Goal: Task Accomplishment & Management: Manage account settings

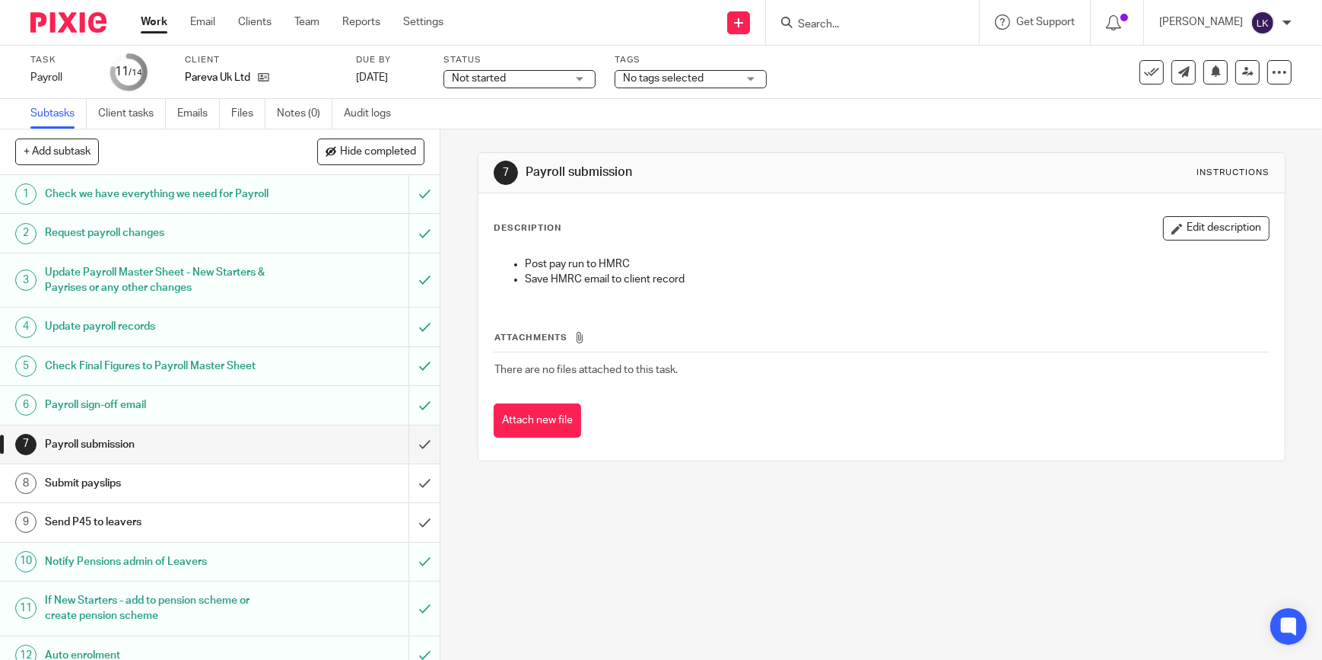
click at [485, 75] on span "Not started" at bounding box center [479, 78] width 54 height 11
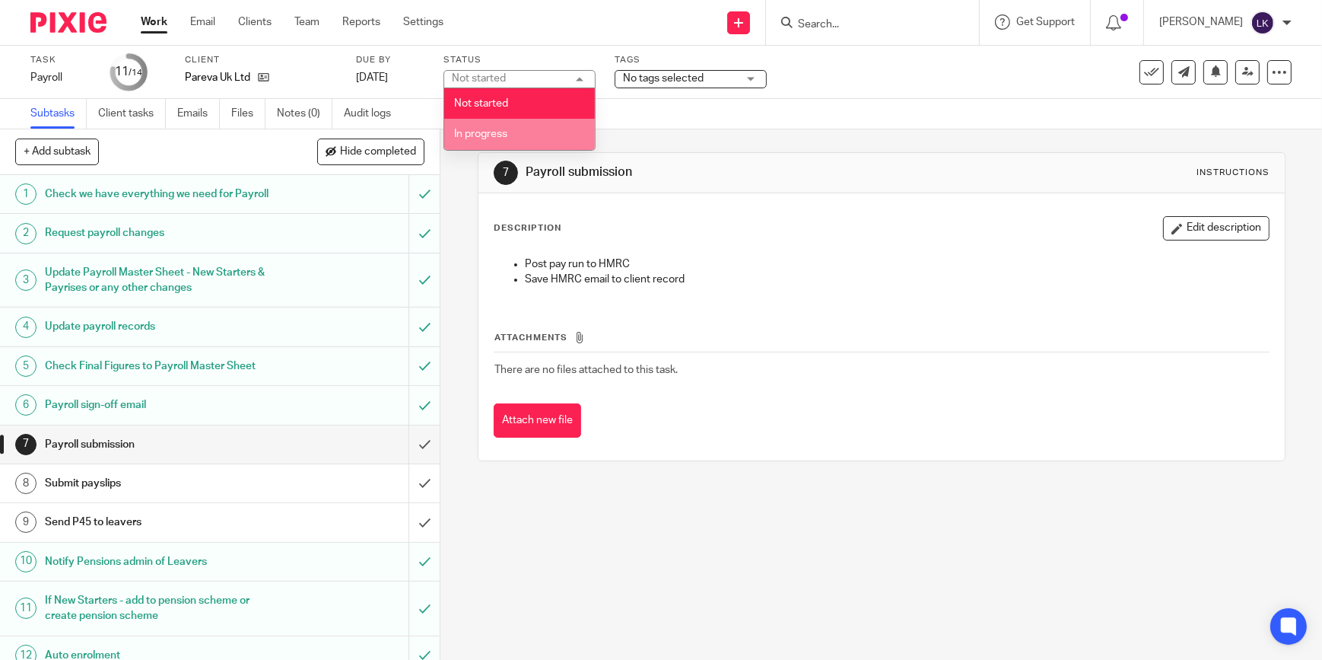
click at [514, 137] on li "In progress" at bounding box center [519, 134] width 151 height 31
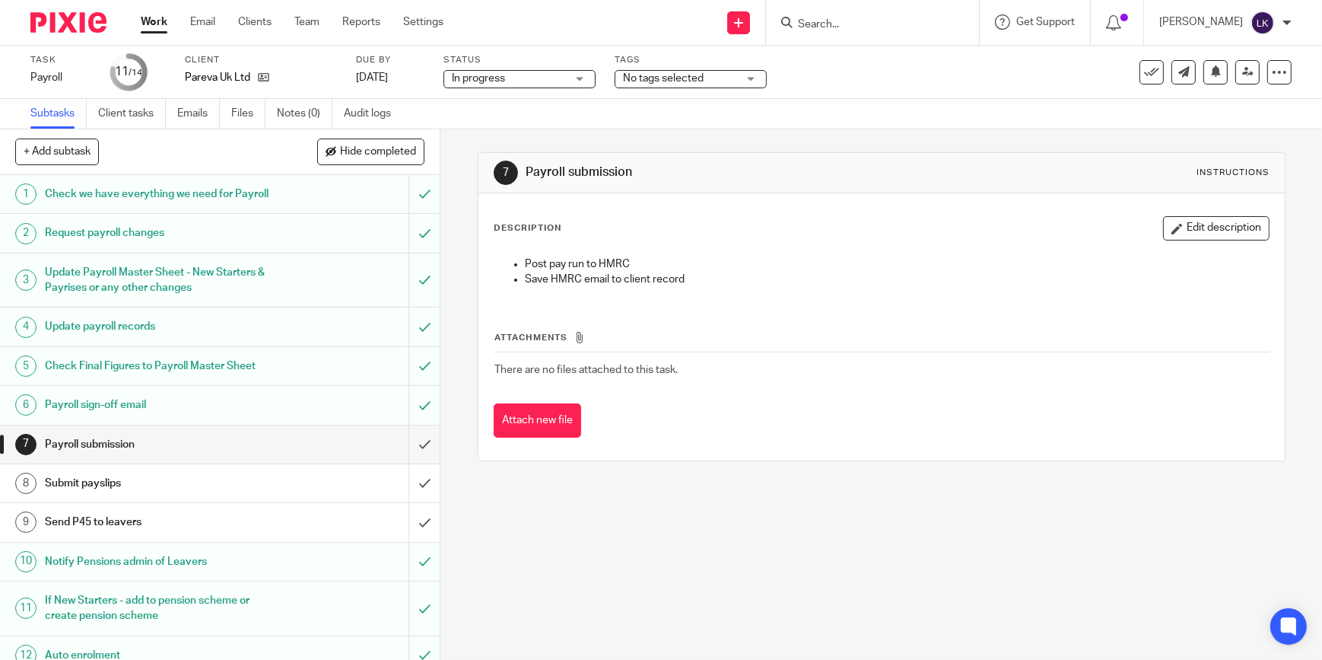
click at [151, 21] on link "Work" at bounding box center [154, 21] width 27 height 15
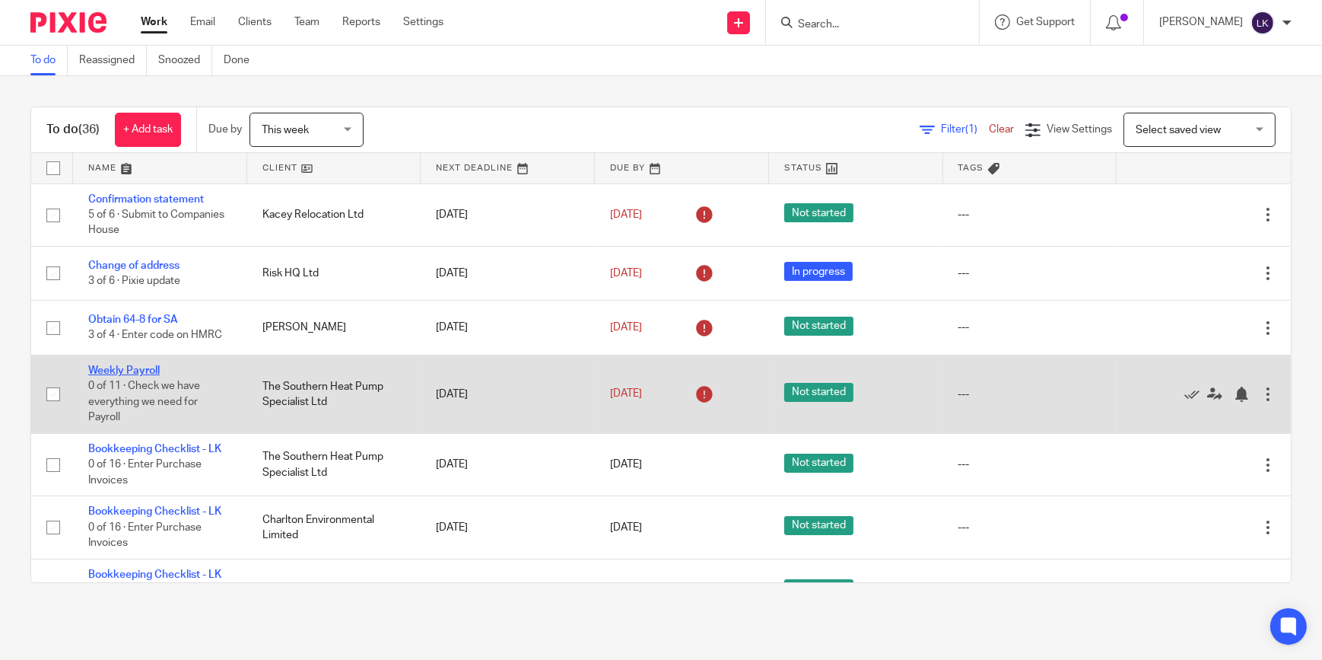
click at [138, 368] on link "Weekly Payroll" at bounding box center [124, 370] width 72 height 11
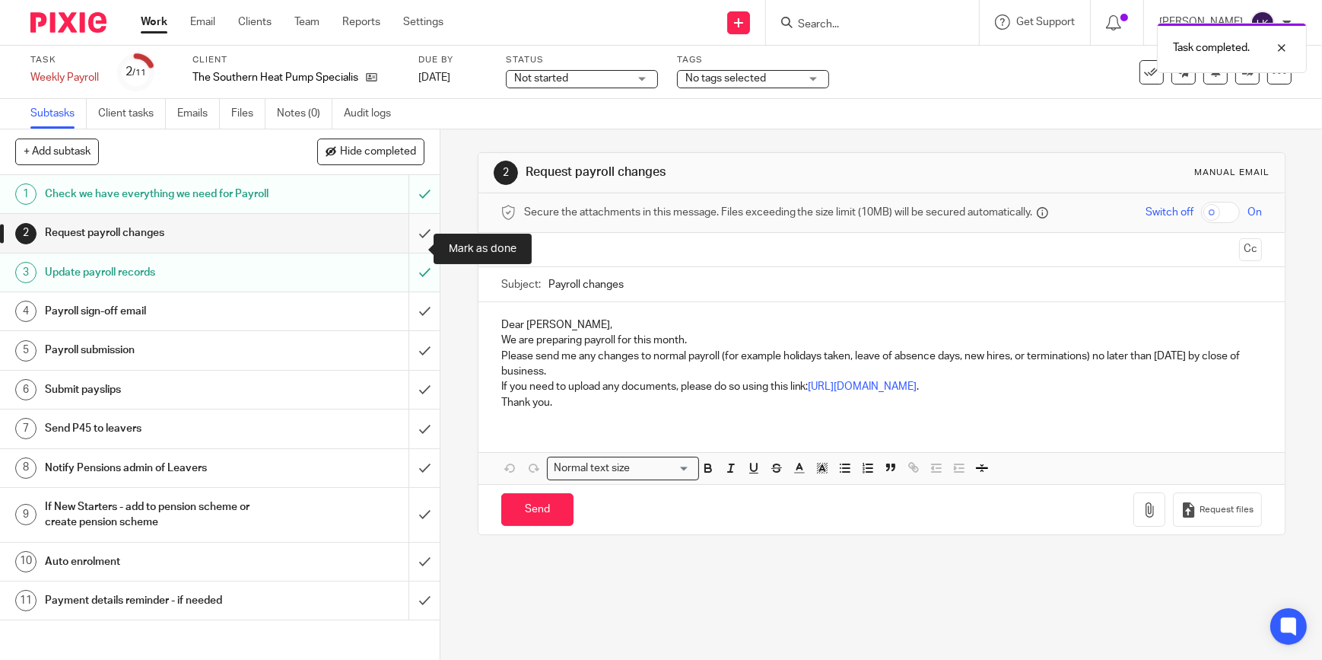
click at [415, 251] on input "submit" at bounding box center [220, 233] width 440 height 38
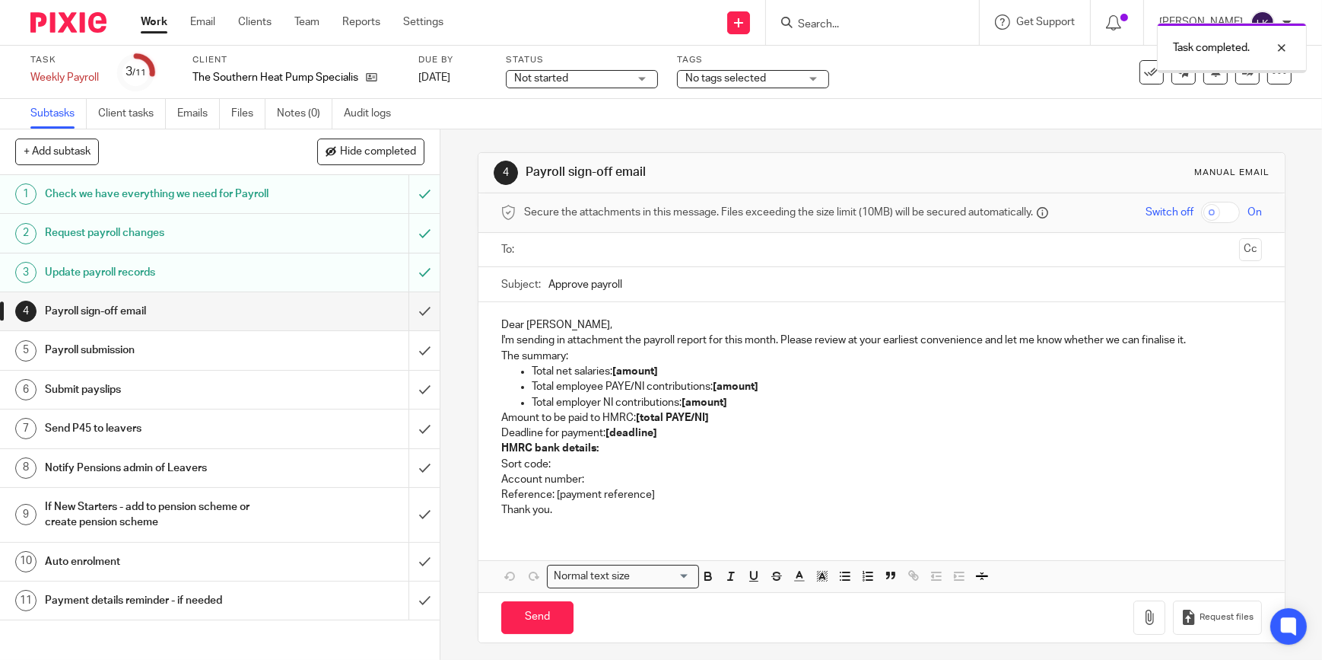
click at [593, 243] on input "text" at bounding box center [882, 249] width 704 height 17
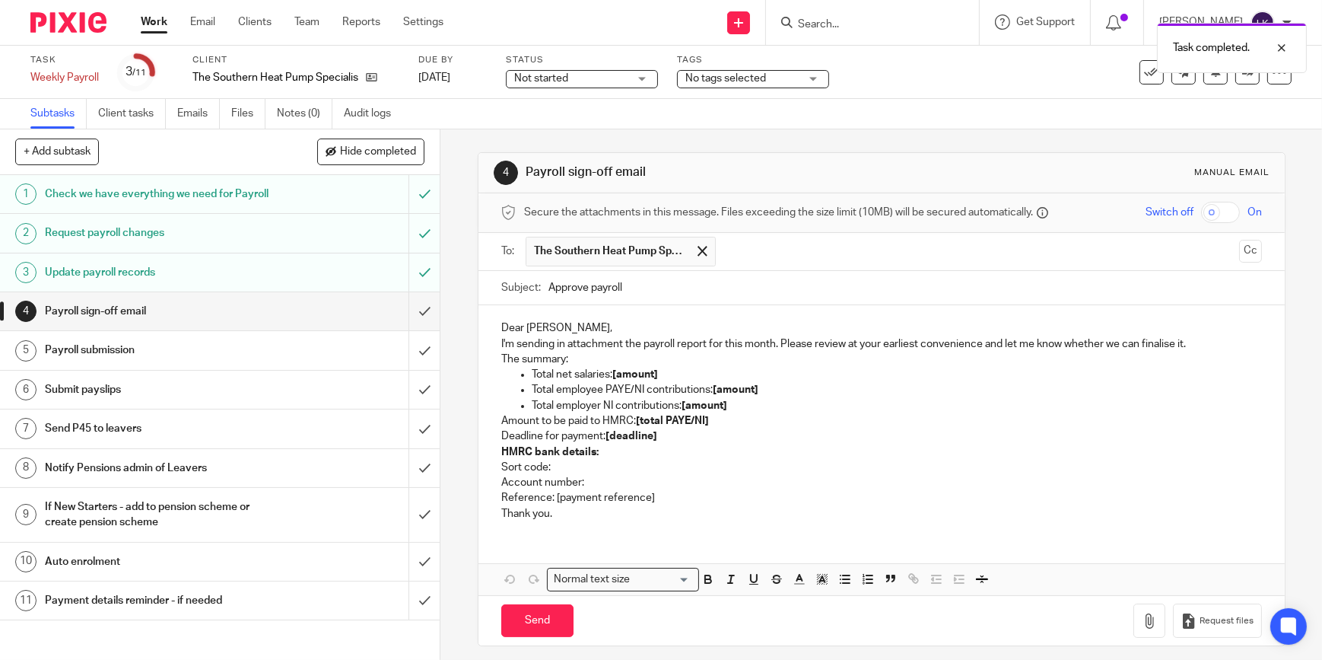
drag, startPoint x: 620, startPoint y: 288, endPoint x: 539, endPoint y: 282, distance: 81.6
click at [539, 282] on div "Subject: Approve payroll" at bounding box center [881, 288] width 761 height 34
paste input "Week Ending 26-09-2025"
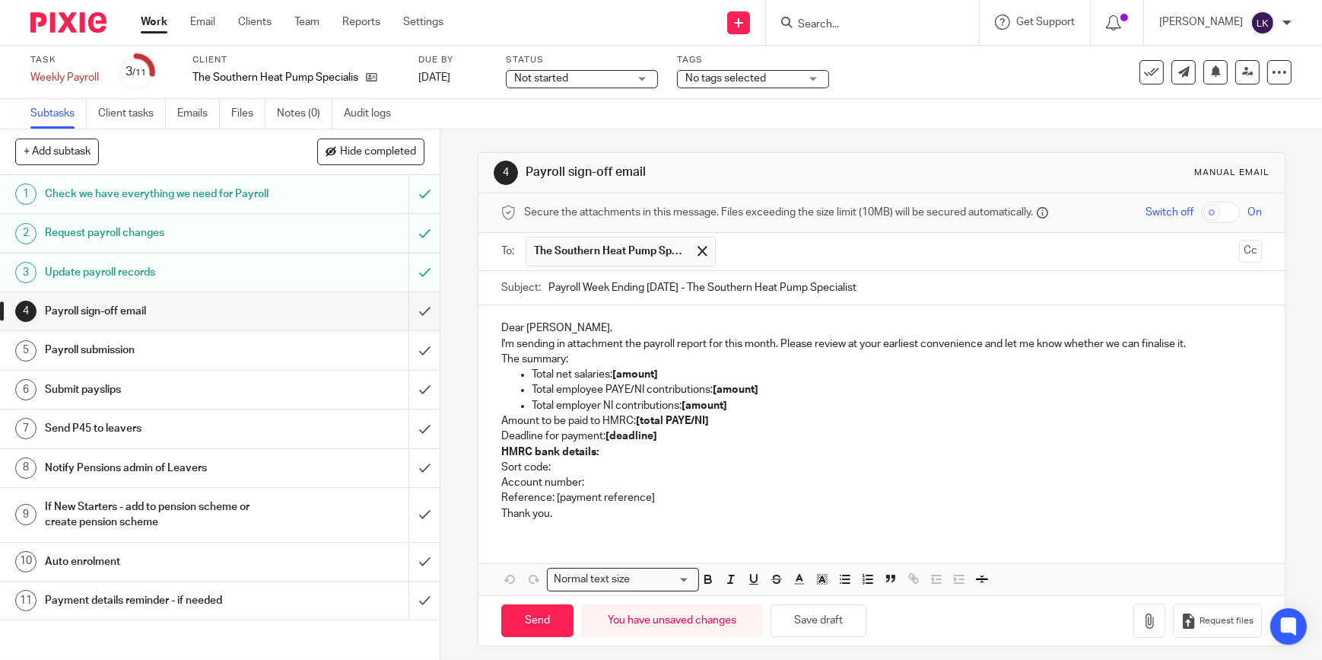
type input "Payroll Week Ending 26-09-2025 - The Southern Heat Pump Specialist"
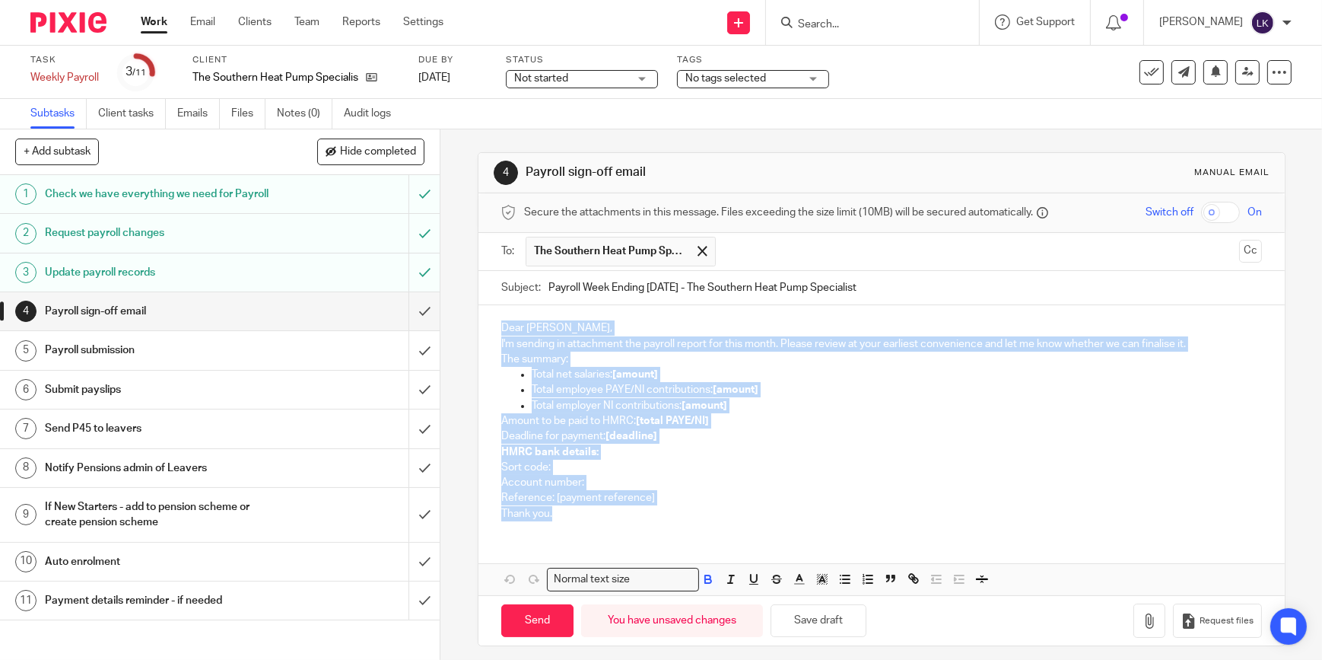
drag, startPoint x: 559, startPoint y: 524, endPoint x: 489, endPoint y: 330, distance: 206.2
click at [489, 330] on div "Dear Bradley, I'm sending in attachment the payroll report for this month. Plea…" at bounding box center [882, 418] width 806 height 227
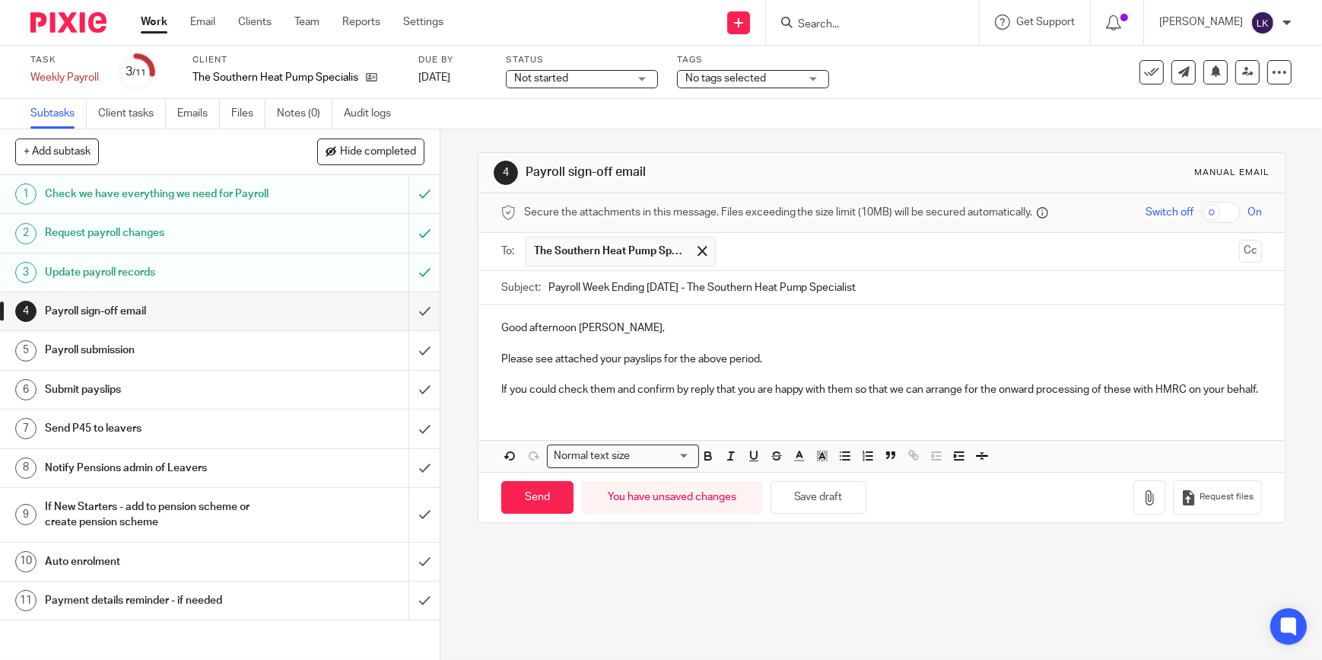
drag, startPoint x: 1203, startPoint y: 212, endPoint x: 1191, endPoint y: 247, distance: 36.1
click at [1201, 212] on input "checkbox" at bounding box center [1220, 212] width 39 height 21
checkbox input "true"
click at [1134, 511] on button "button" at bounding box center [1150, 497] width 32 height 34
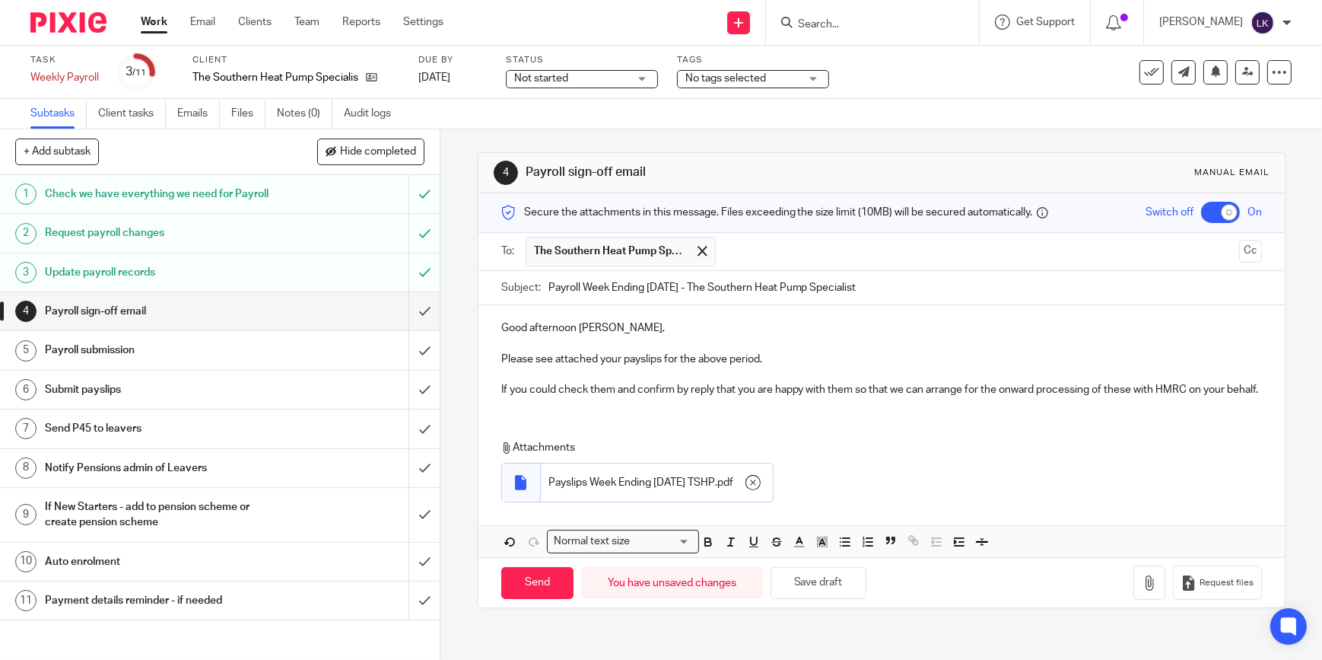
click at [482, 24] on div "Send new email Create task Add client Request signature Get Support Contact Sup…" at bounding box center [894, 22] width 856 height 45
click at [414, 326] on input "submit" at bounding box center [220, 311] width 440 height 38
click at [418, 362] on input "submit" at bounding box center [220, 350] width 440 height 38
click at [419, 402] on input "submit" at bounding box center [220, 390] width 440 height 38
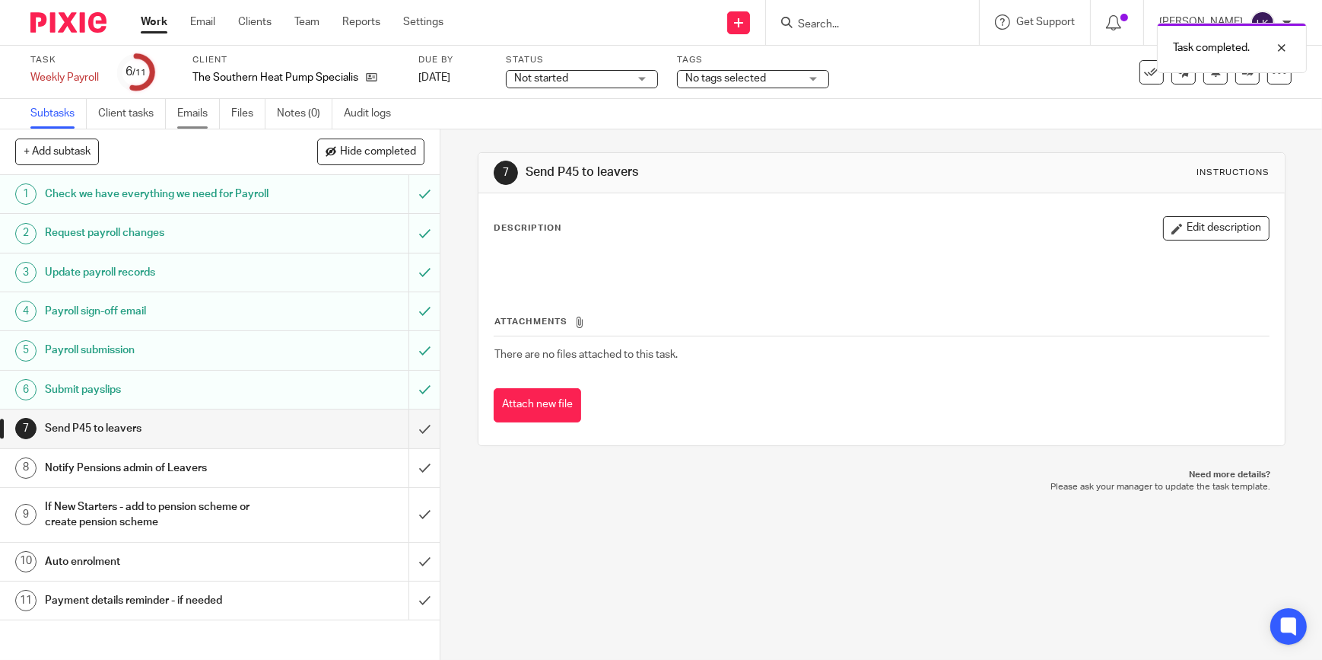
click at [208, 106] on link "Emails" at bounding box center [198, 114] width 43 height 30
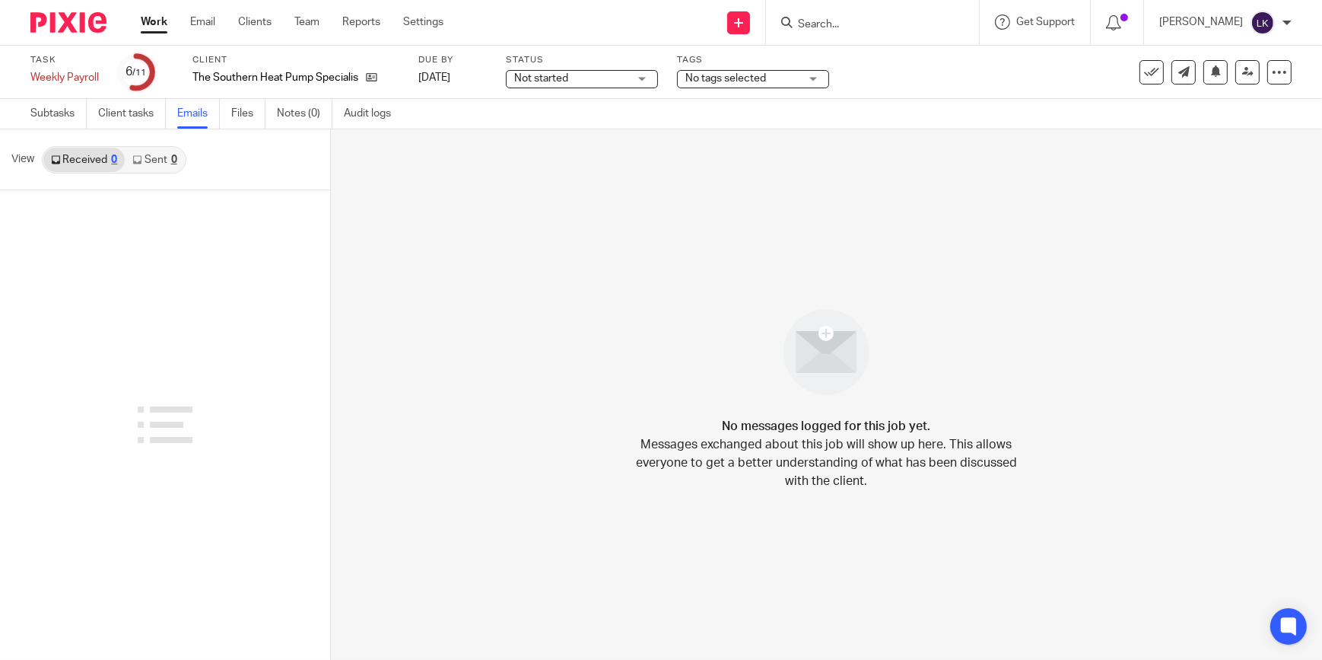
click at [150, 159] on link "Sent 0" at bounding box center [154, 160] width 59 height 24
click at [57, 112] on link "Subtasks" at bounding box center [58, 114] width 56 height 30
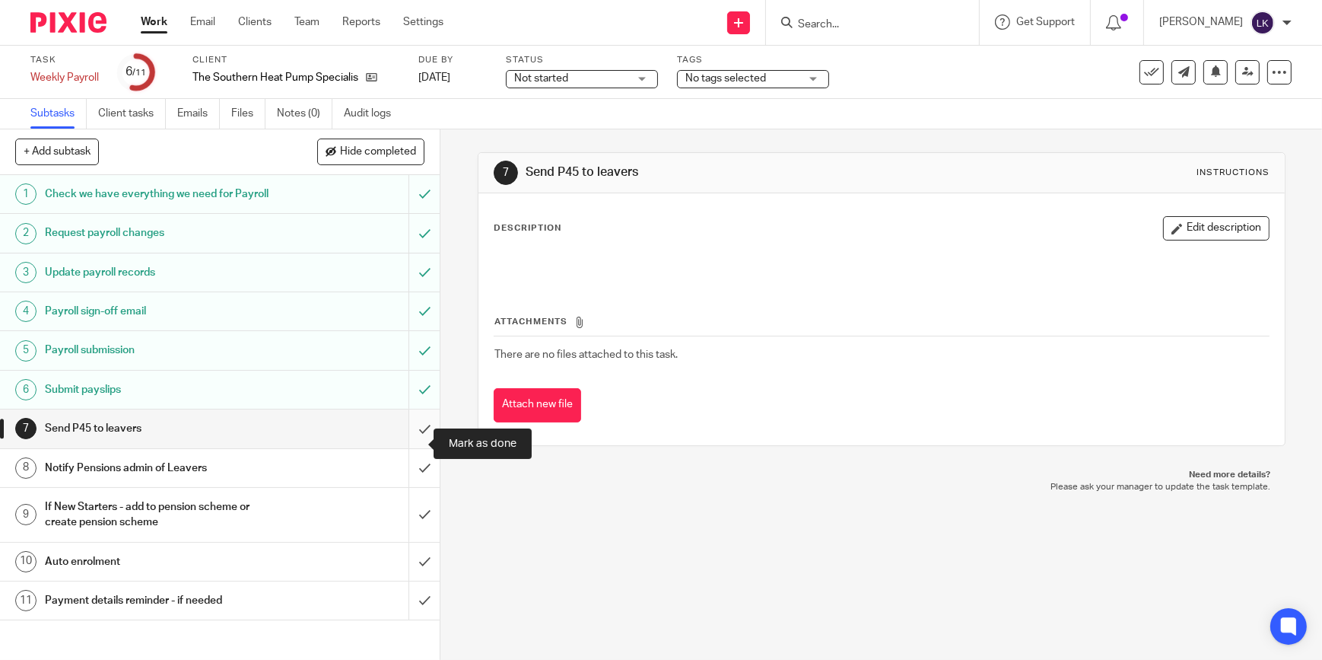
click at [416, 442] on input "submit" at bounding box center [220, 428] width 440 height 38
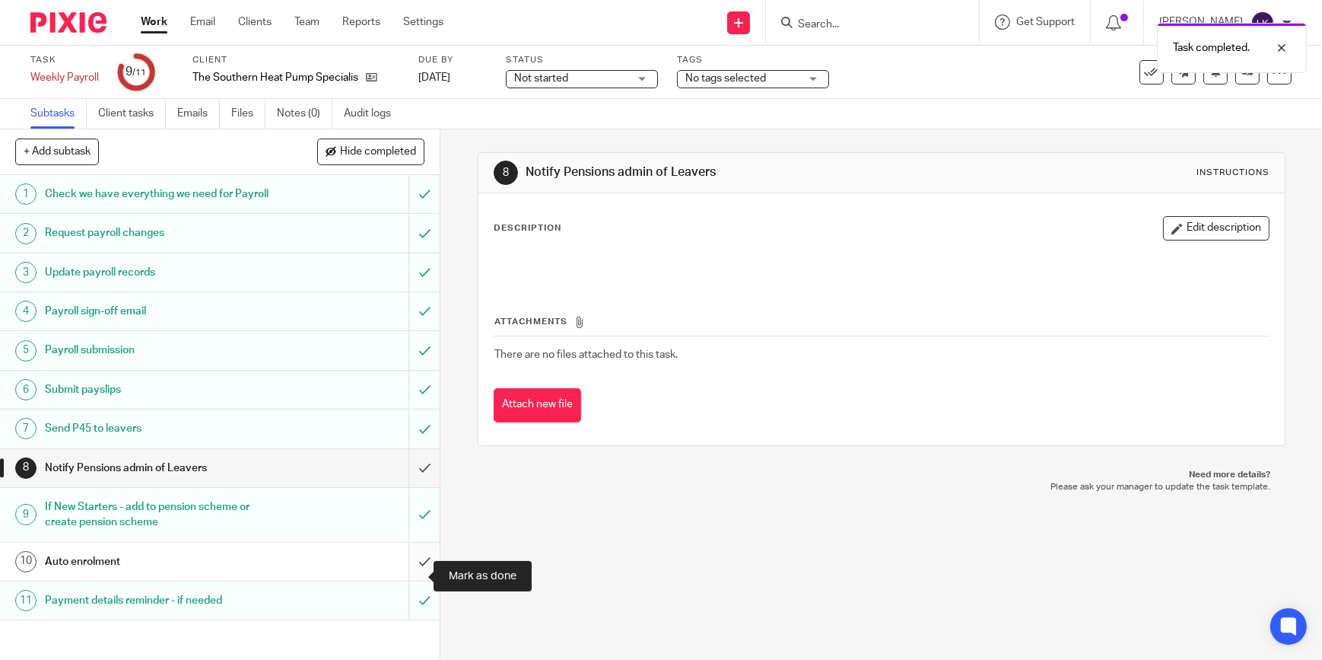
click at [411, 577] on input "submit" at bounding box center [220, 561] width 440 height 38
click at [411, 478] on input "submit" at bounding box center [220, 468] width 440 height 38
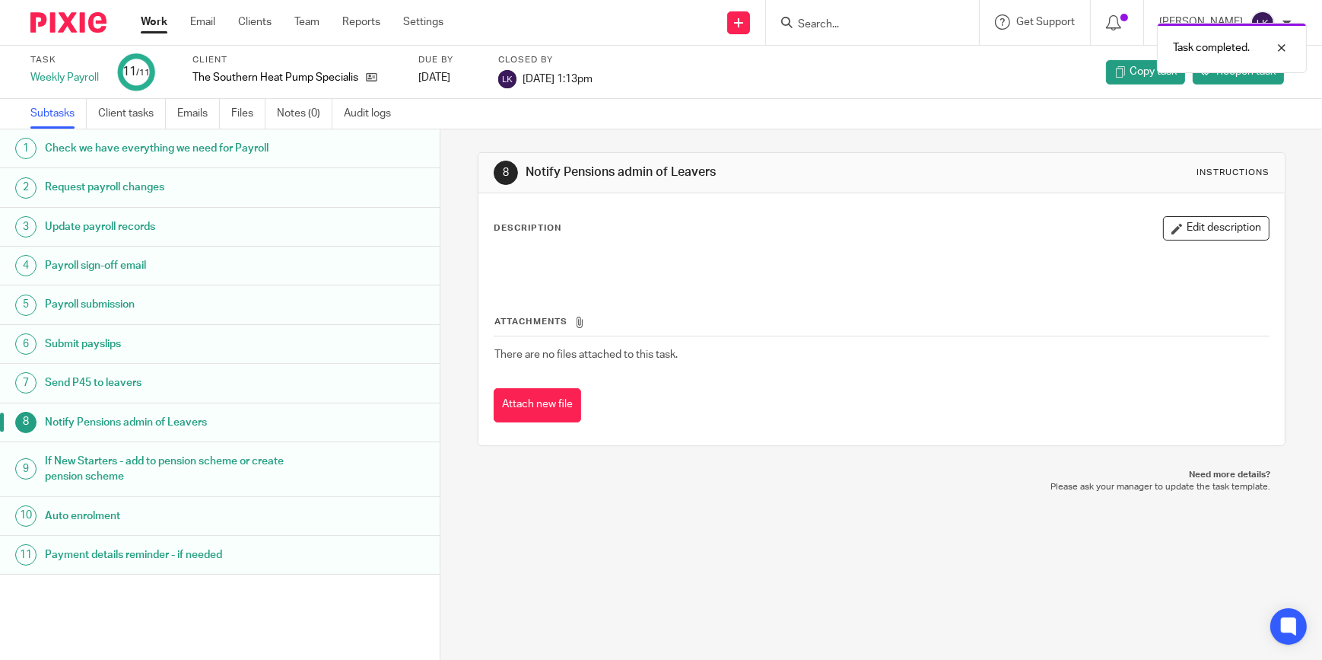
click at [151, 22] on link "Work" at bounding box center [154, 21] width 27 height 15
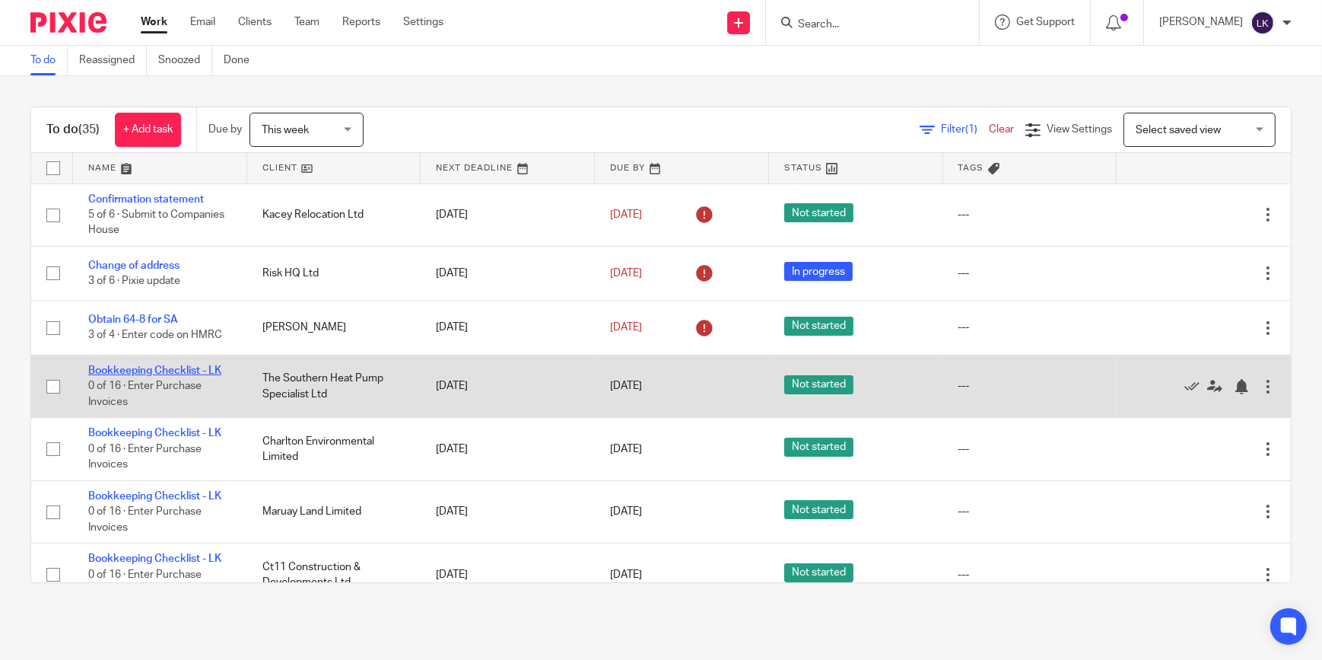
click at [135, 374] on link "Bookkeeping Checklist - LK" at bounding box center [154, 370] width 133 height 11
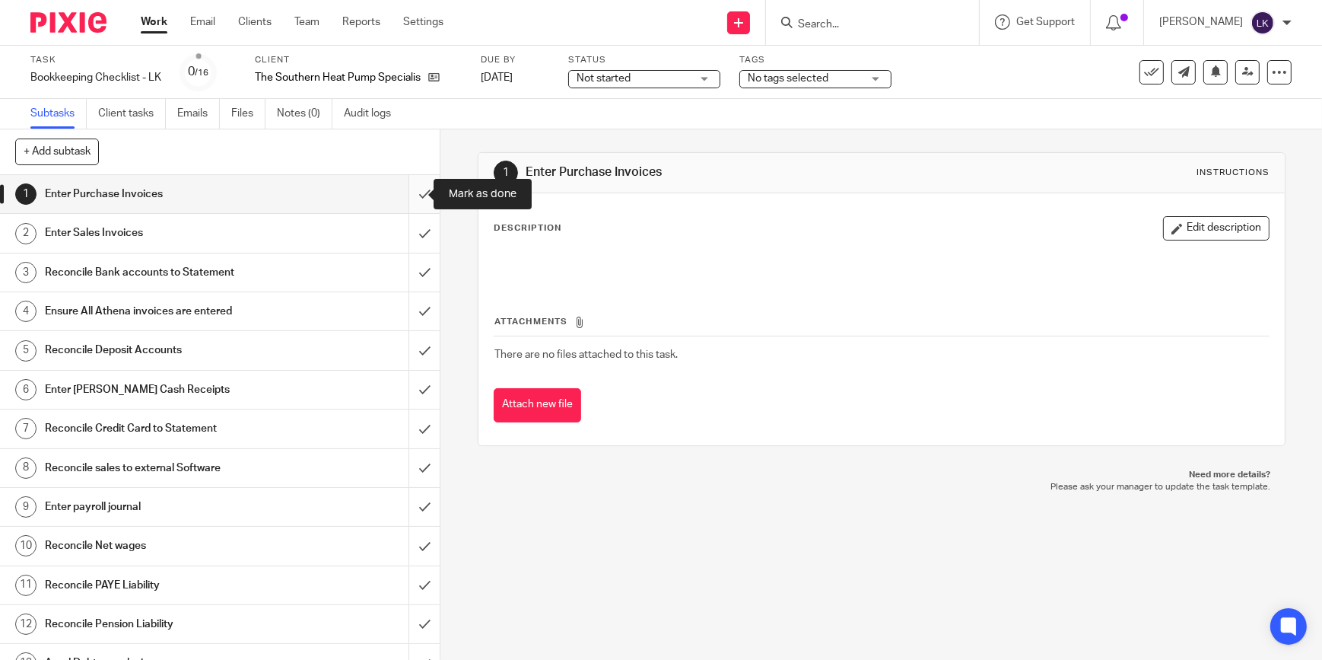
click at [420, 189] on input "submit" at bounding box center [220, 194] width 440 height 38
click at [409, 222] on input "submit" at bounding box center [220, 233] width 440 height 38
click at [404, 276] on input "submit" at bounding box center [220, 272] width 440 height 38
click at [409, 320] on input "submit" at bounding box center [220, 311] width 440 height 38
click at [410, 360] on input "submit" at bounding box center [220, 350] width 440 height 38
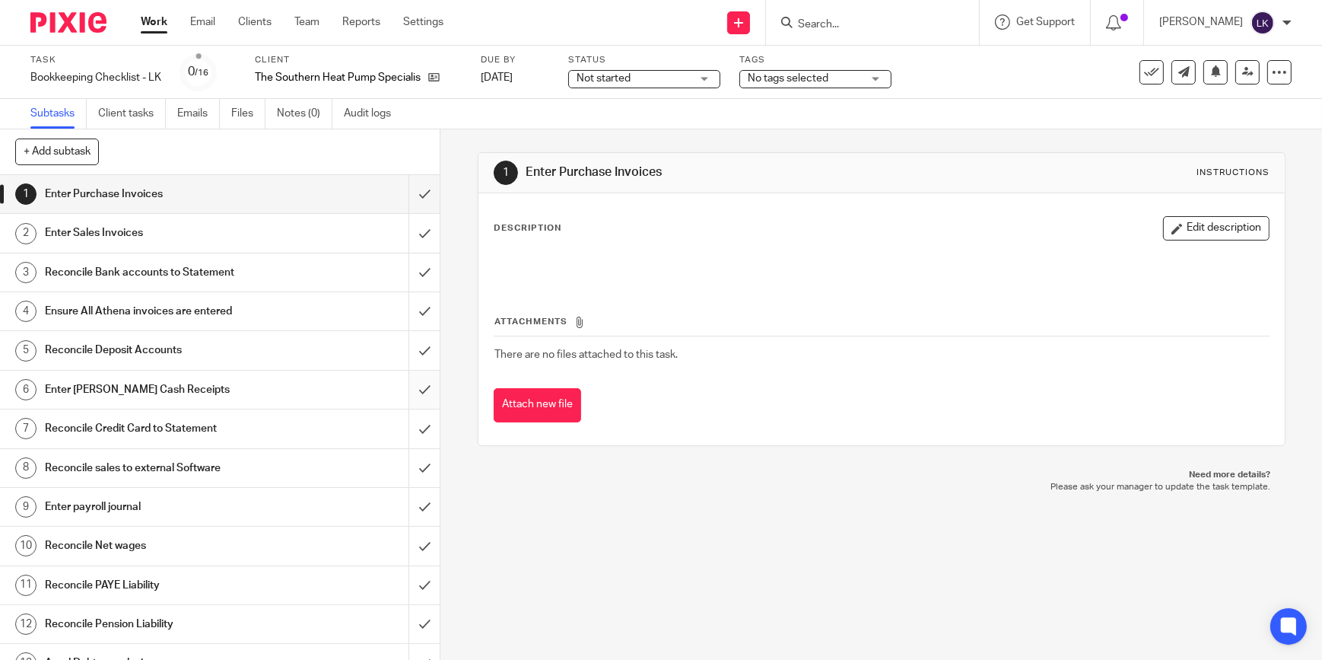
click at [411, 374] on input "submit" at bounding box center [220, 390] width 440 height 38
click at [407, 413] on input "submit" at bounding box center [220, 428] width 440 height 38
click at [412, 450] on input "submit" at bounding box center [220, 468] width 440 height 38
click at [414, 494] on input "submit" at bounding box center [220, 507] width 440 height 38
click at [412, 548] on input "submit" at bounding box center [220, 545] width 440 height 38
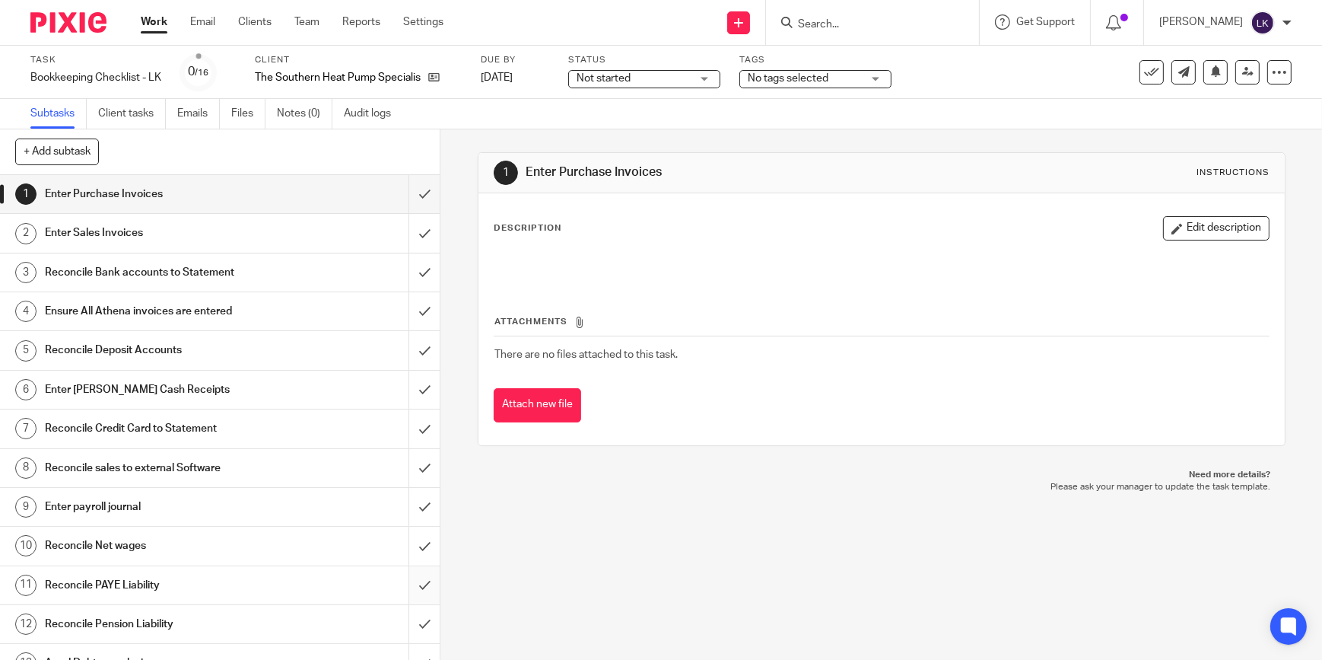
click at [413, 579] on input "submit" at bounding box center [220, 585] width 440 height 38
click at [416, 613] on input "submit" at bounding box center [220, 624] width 440 height 38
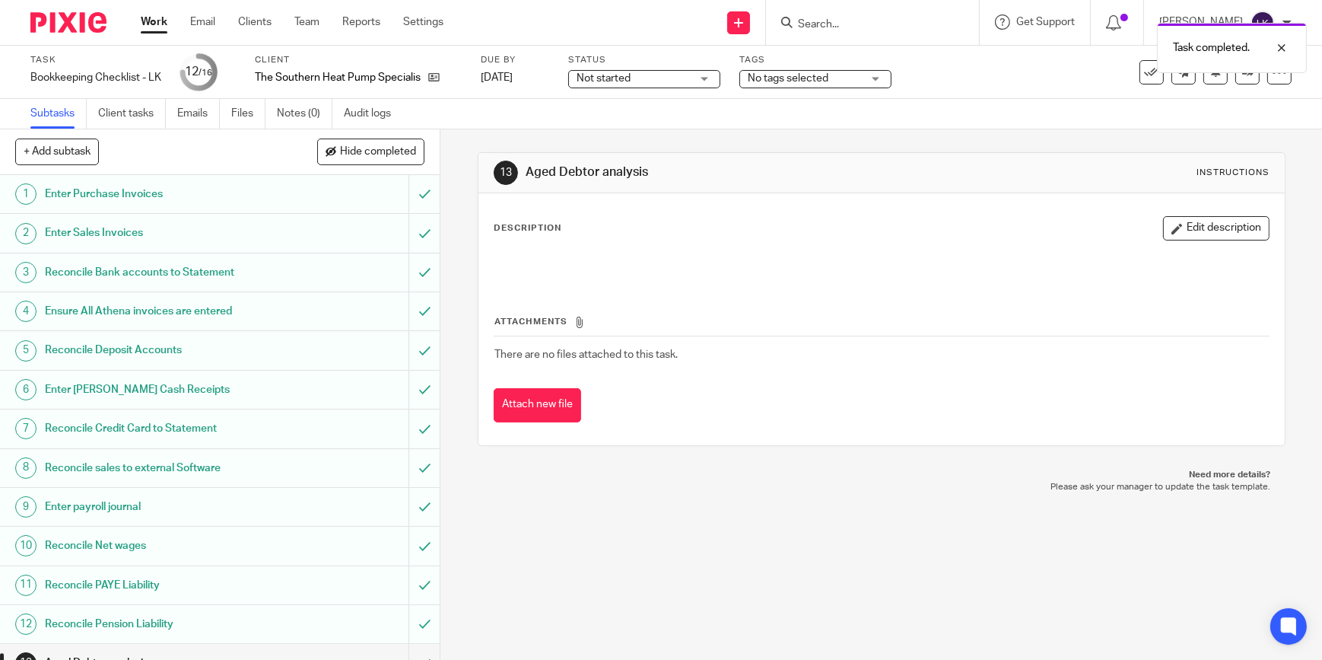
scroll to position [154, 0]
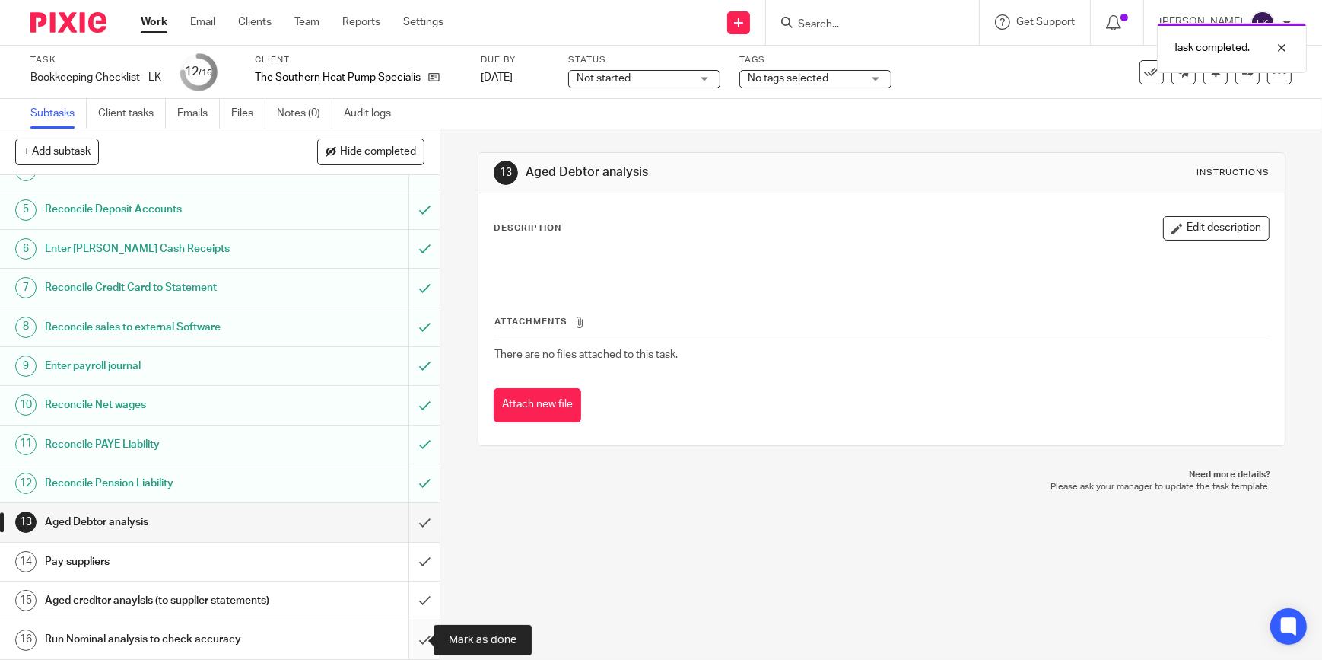
click at [407, 636] on input "submit" at bounding box center [220, 639] width 440 height 38
click at [409, 590] on input "submit" at bounding box center [220, 600] width 440 height 38
click at [407, 526] on input "submit" at bounding box center [220, 522] width 440 height 38
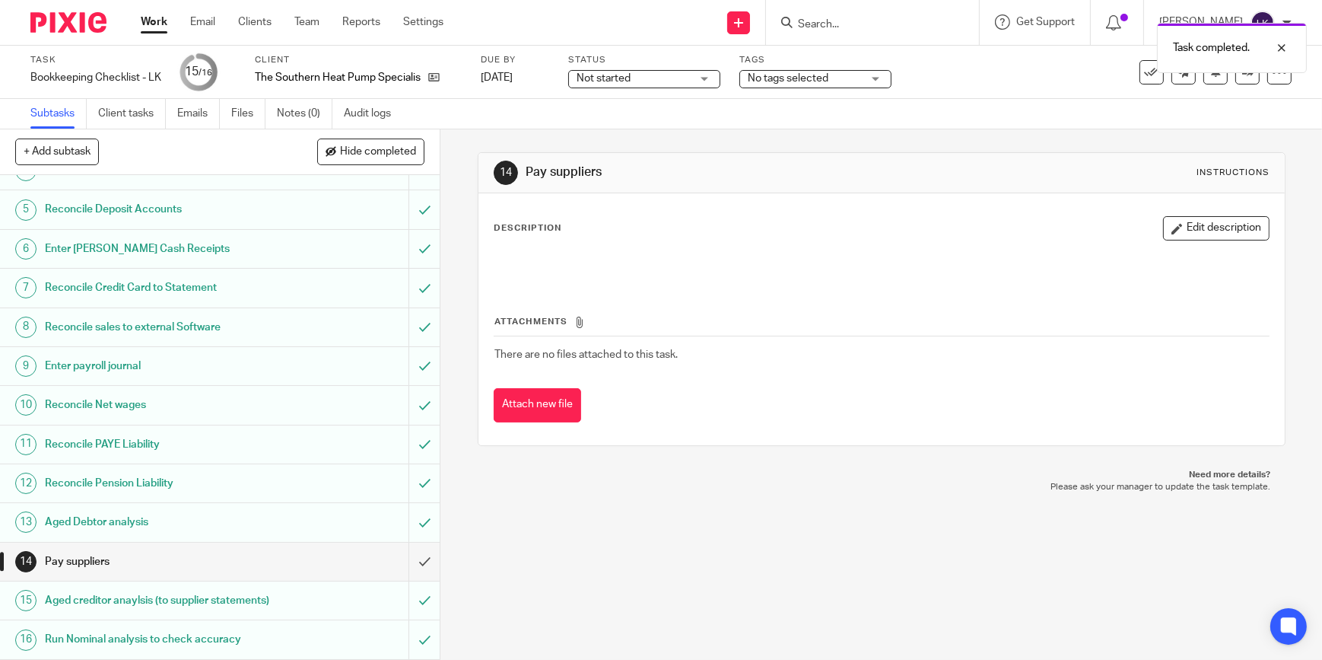
scroll to position [154, 0]
click at [411, 545] on input "submit" at bounding box center [220, 561] width 440 height 38
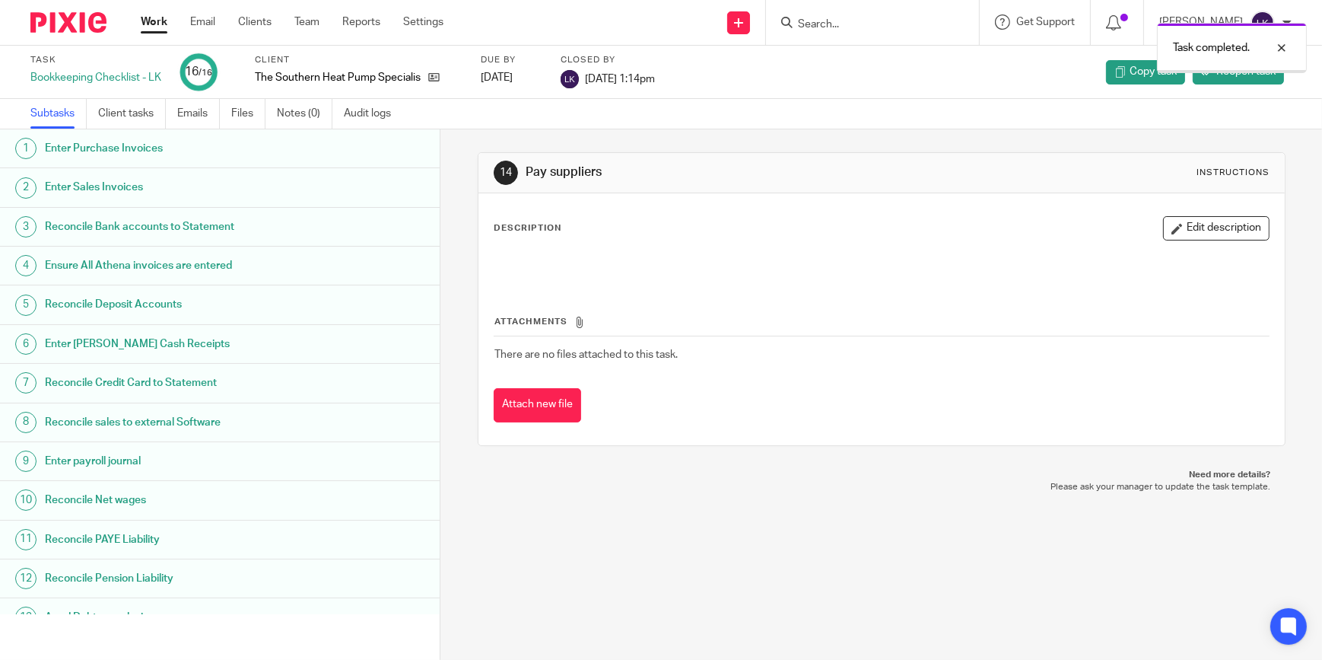
click at [154, 34] on div "Work Email Clients Team Reports Settings Work Email Clients Team Reports Settin…" at bounding box center [296, 22] width 341 height 45
click at [157, 27] on link "Work" at bounding box center [154, 21] width 27 height 15
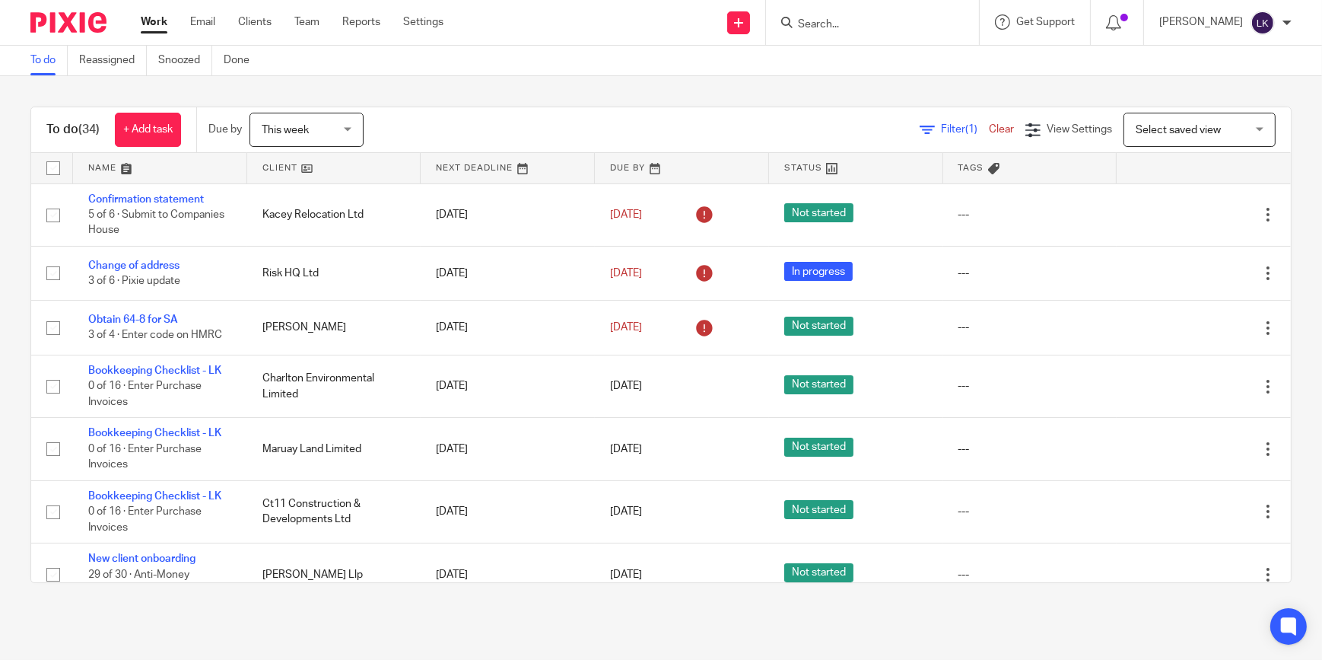
click at [878, 26] on input "Search" at bounding box center [865, 25] width 137 height 14
type input "the southern"
click at [916, 65] on link at bounding box center [922, 65] width 257 height 35
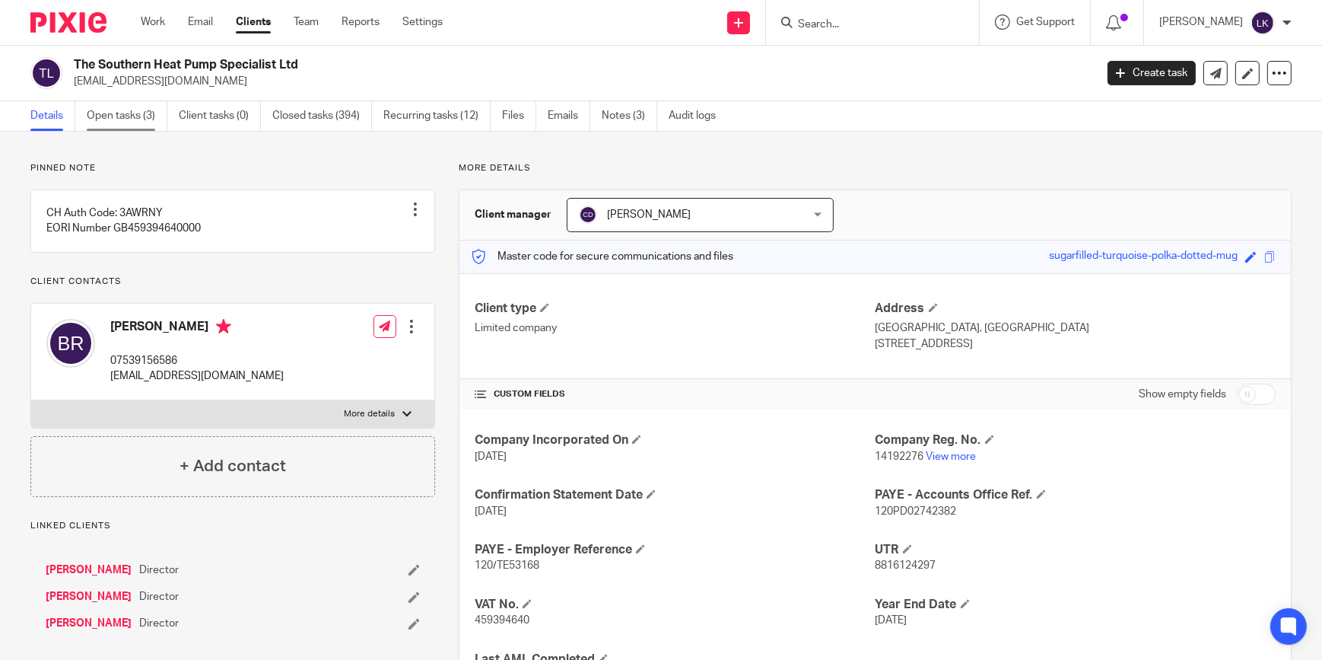
click at [132, 113] on link "Open tasks (3)" at bounding box center [127, 116] width 81 height 30
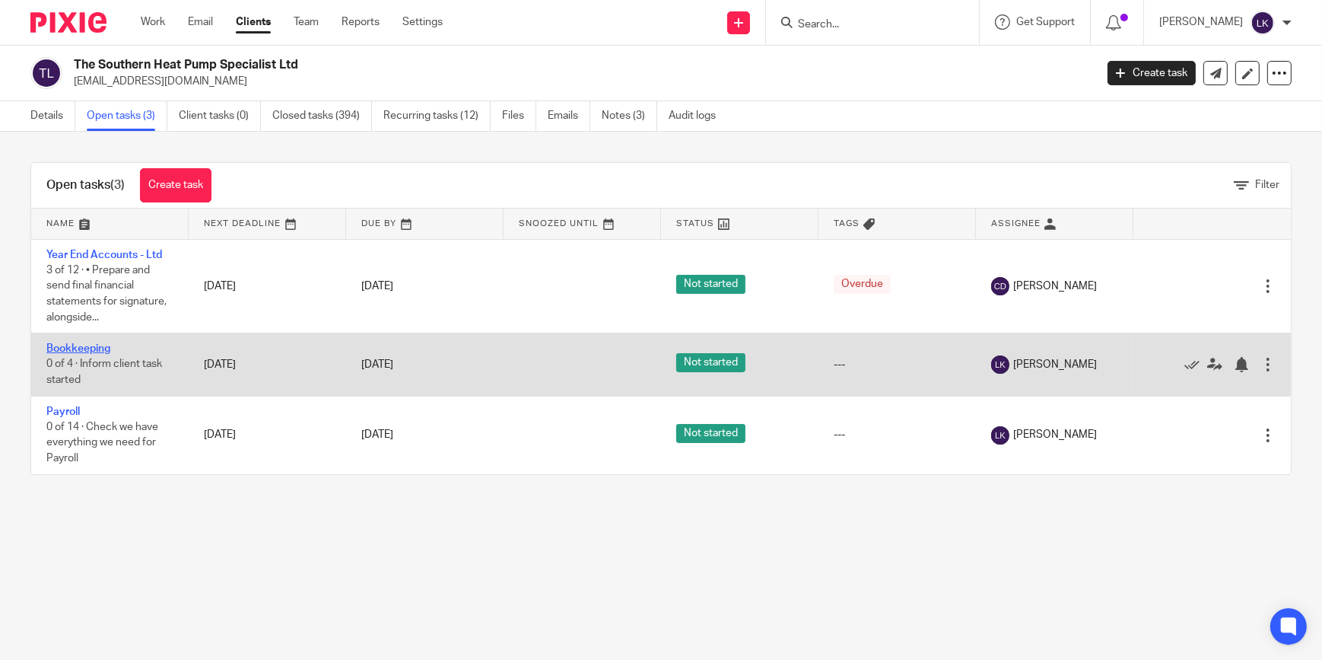
click at [81, 345] on link "Bookkeeping" at bounding box center [78, 348] width 64 height 11
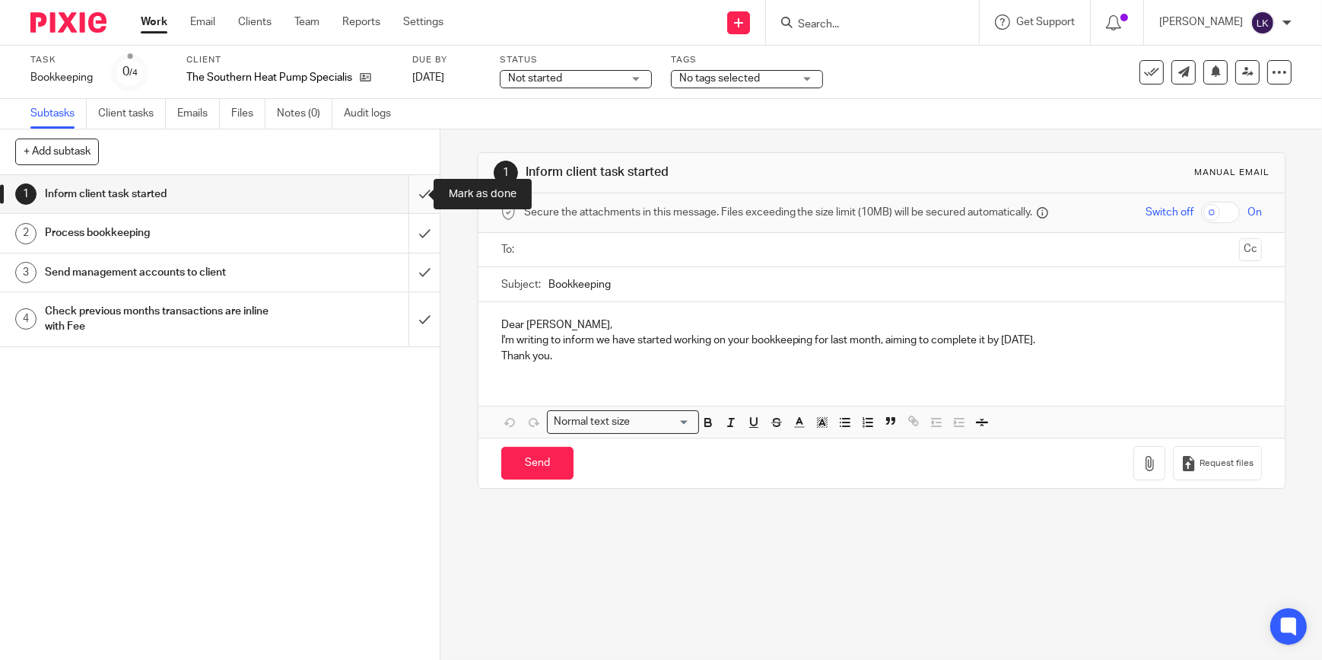
click at [408, 197] on input "submit" at bounding box center [220, 194] width 440 height 38
click at [412, 223] on input "submit" at bounding box center [220, 233] width 440 height 38
click at [407, 266] on input "submit" at bounding box center [220, 272] width 440 height 38
click at [409, 322] on input "submit" at bounding box center [220, 319] width 440 height 54
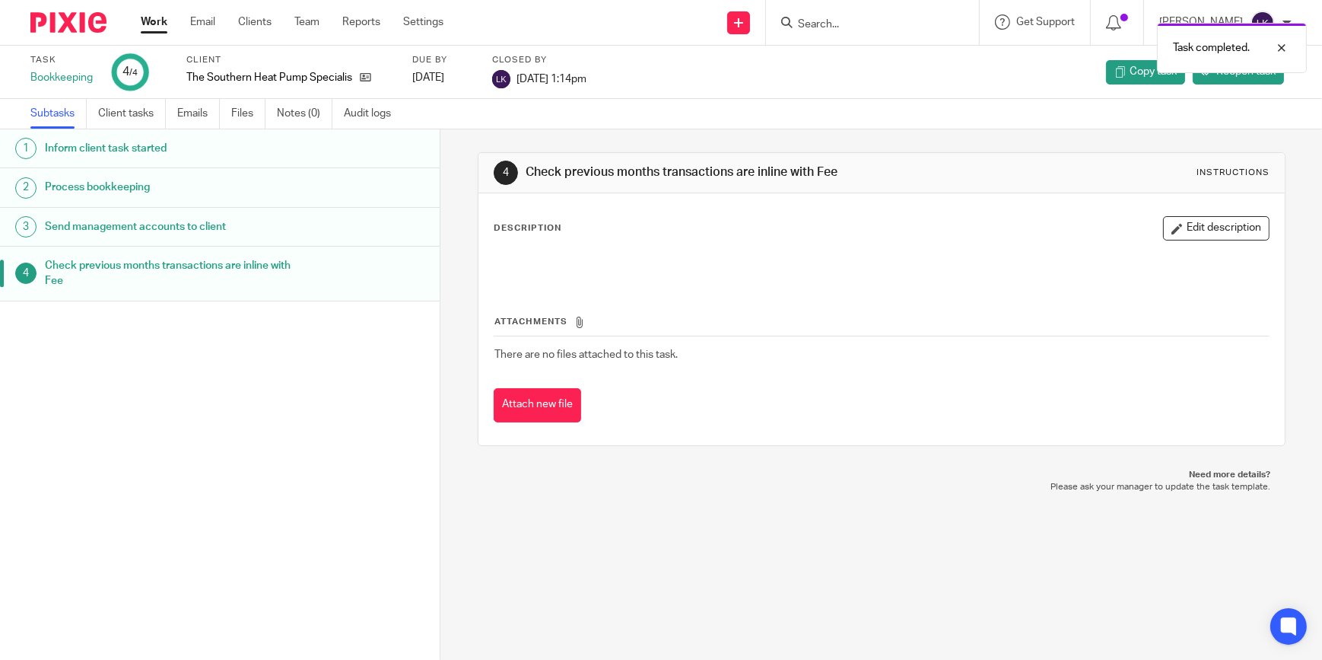
click at [164, 18] on link "Work" at bounding box center [154, 21] width 27 height 15
